Goal: Information Seeking & Learning: Learn about a topic

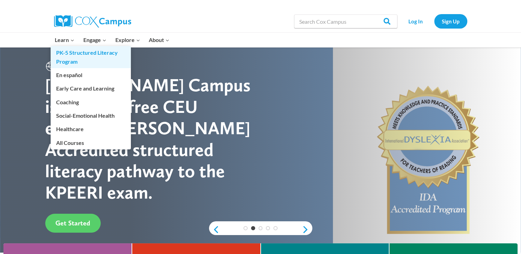
click at [65, 60] on link "PK-5 Structured Literacy Program" at bounding box center [91, 57] width 80 height 22
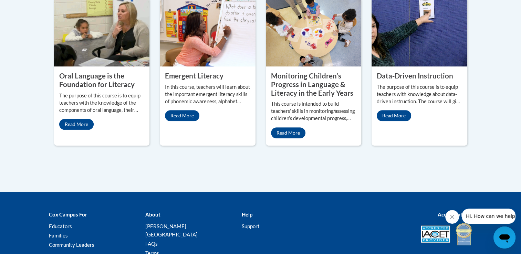
scroll to position [324, 0]
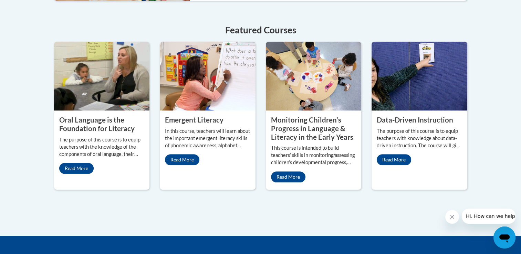
click at [247, 71] on img at bounding box center [208, 76] width 96 height 69
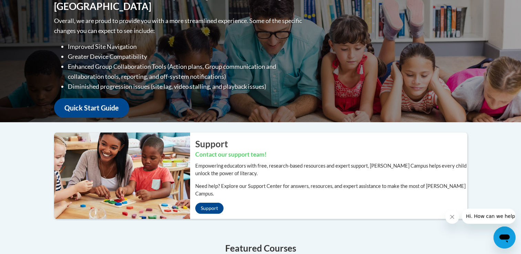
scroll to position [0, 0]
